Goal: Information Seeking & Learning: Learn about a topic

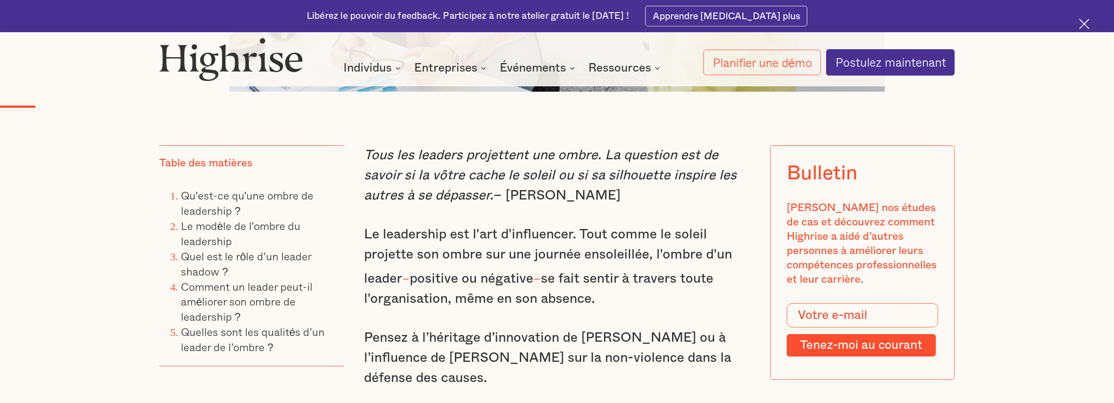
scroll to position [814, 0]
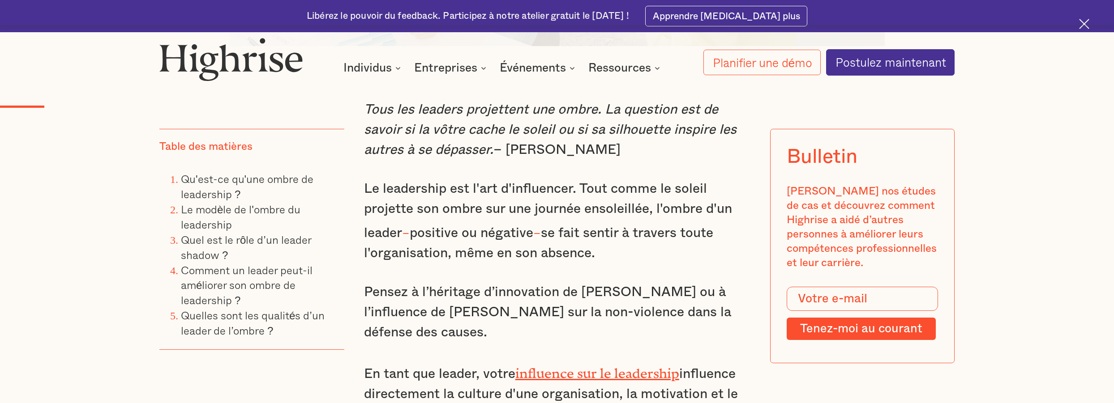
type input "Je veux le lire"
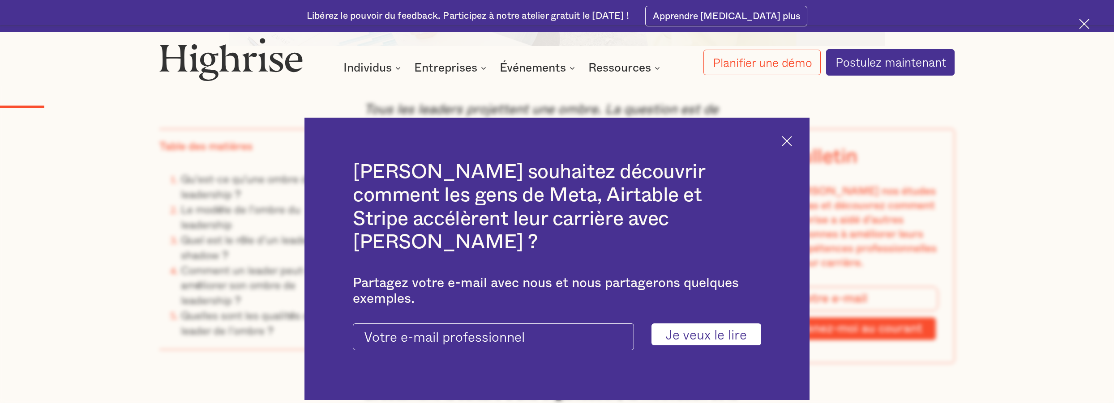
click at [786, 146] on img at bounding box center [787, 141] width 10 height 10
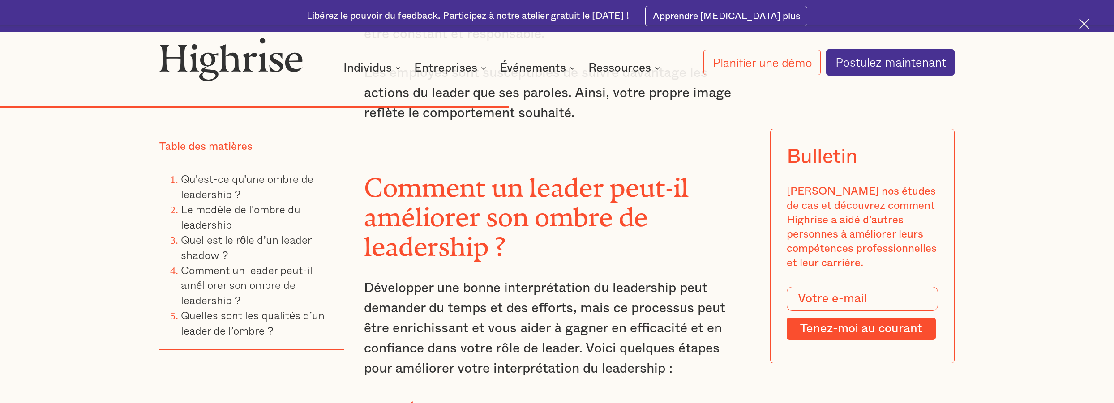
scroll to position [3825, 0]
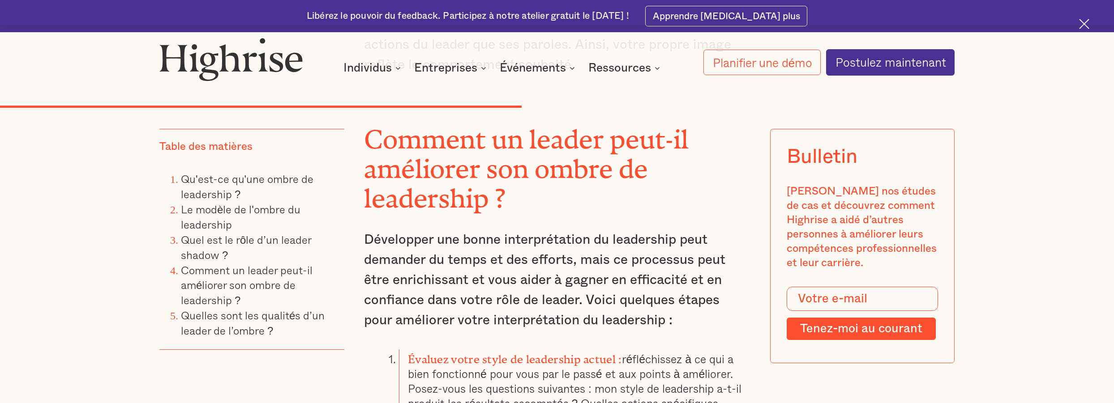
type input "TENEZ-MOI AU COURANT"
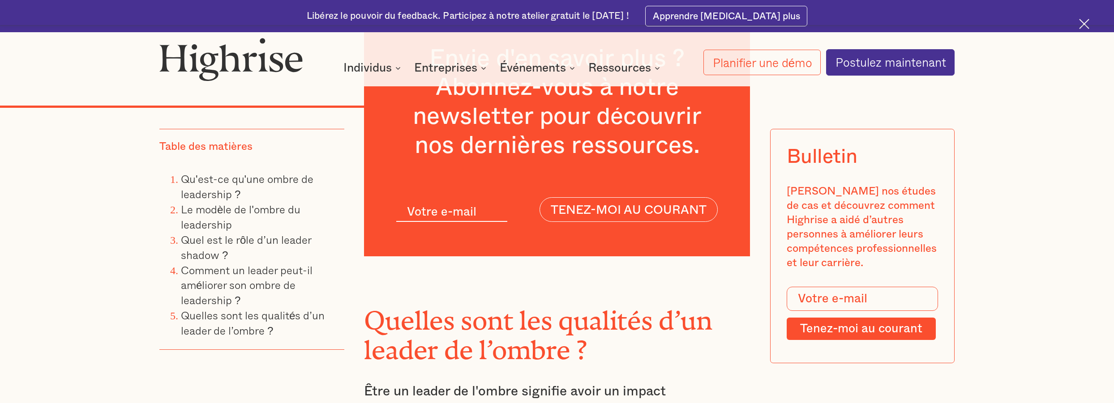
scroll to position [4924, 0]
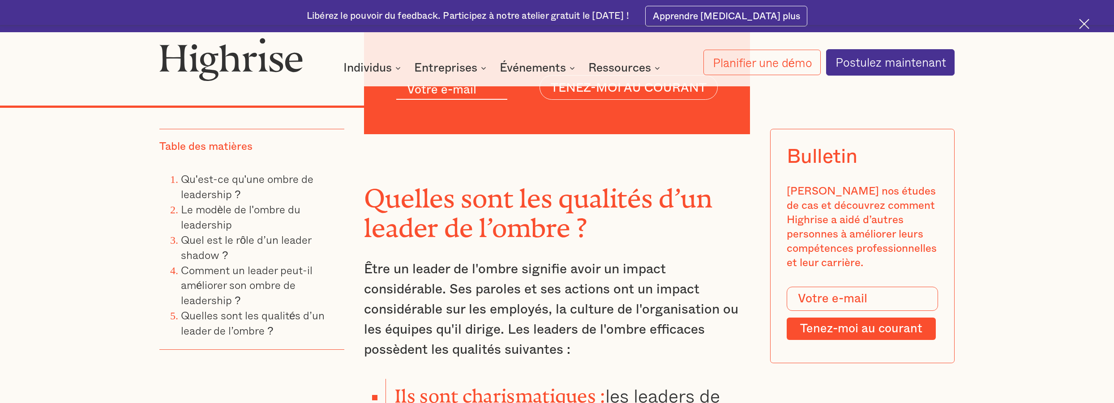
click at [589, 263] on font "Être un leader de l'ombre signifie avoir un impact considérable. Ses paroles et…" at bounding box center [551, 310] width 374 height 94
drag, startPoint x: 589, startPoint y: 242, endPoint x: 654, endPoint y: 240, distance: 65.0
click at [654, 263] on font "Être un leader de l'ombre signifie avoir un impact considérable. Ses paroles et…" at bounding box center [551, 310] width 374 height 94
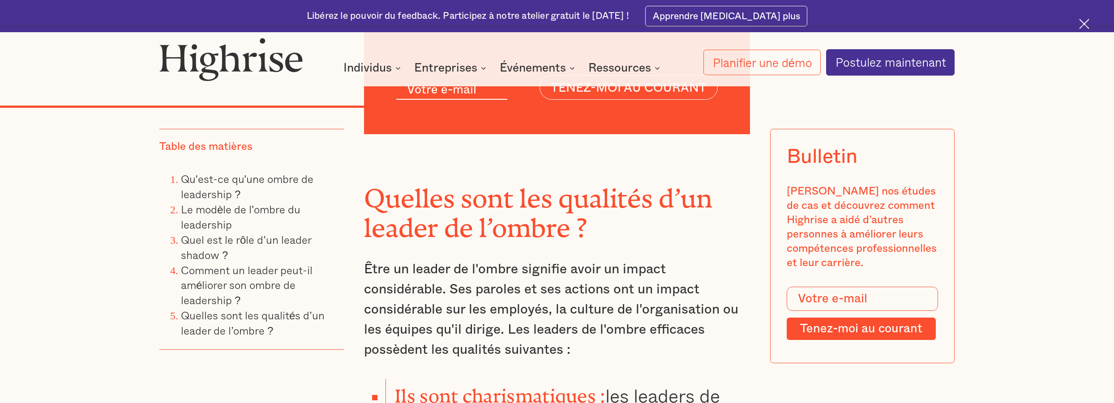
click at [606, 263] on font "Être un leader de l'ombre signifie avoir un impact considérable. Ses paroles et…" at bounding box center [551, 310] width 374 height 94
drag, startPoint x: 606, startPoint y: 240, endPoint x: 645, endPoint y: 241, distance: 39.4
click at [645, 263] on font "Être un leader de l'ombre signifie avoir un impact considérable. Ses paroles et…" at bounding box center [551, 310] width 374 height 94
click at [611, 283] on p "Être un leader de l'ombre signifie avoir un impact considérable. Ses paroles et…" at bounding box center [557, 310] width 386 height 101
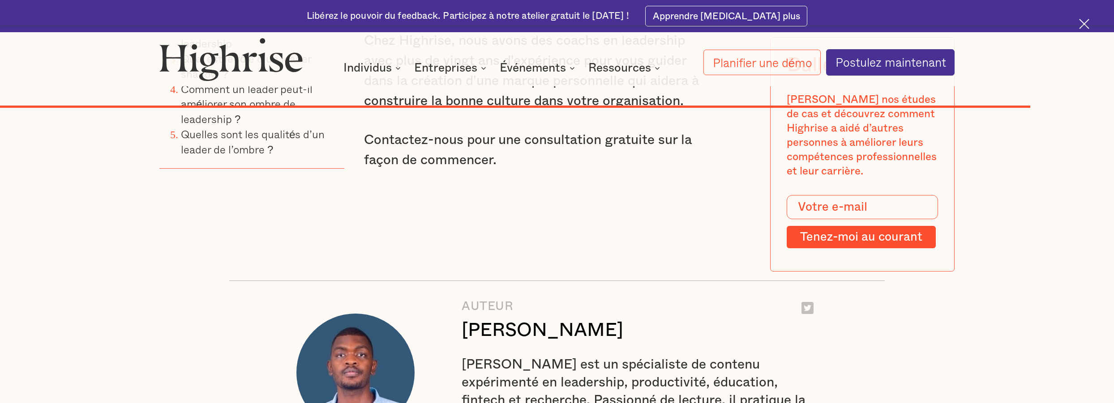
scroll to position [7163, 0]
